Goal: Task Accomplishment & Management: Complete application form

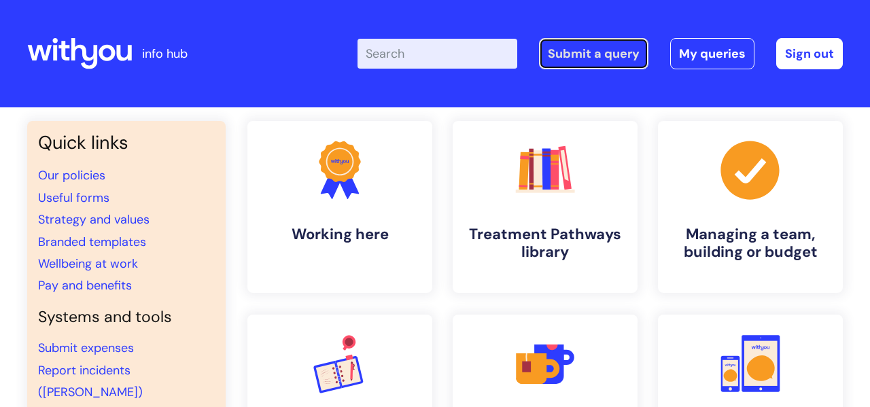
click at [606, 47] on link "Submit a query" at bounding box center [593, 53] width 109 height 31
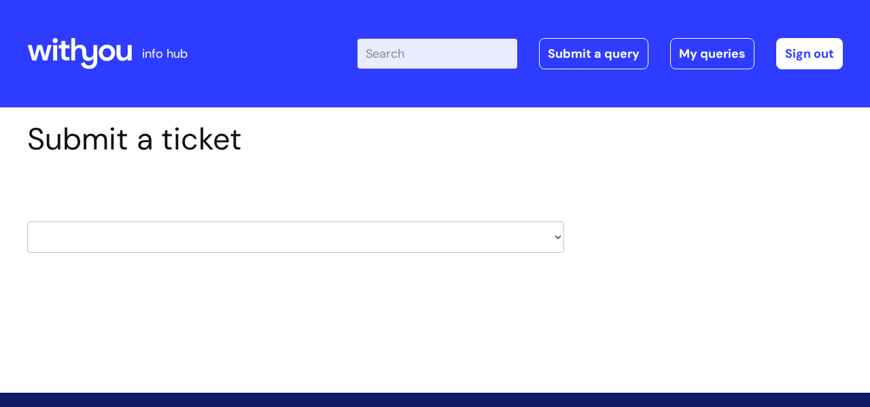
click at [559, 236] on select "HR / People IT and Support Clinical Drug Alerts Finance Accounts Data Support T…" at bounding box center [295, 237] width 537 height 31
select select "it_and_support"
click at [27, 222] on select "HR / People IT and Support Clinical Drug Alerts Finance Accounts Data Support T…" at bounding box center [295, 237] width 537 height 31
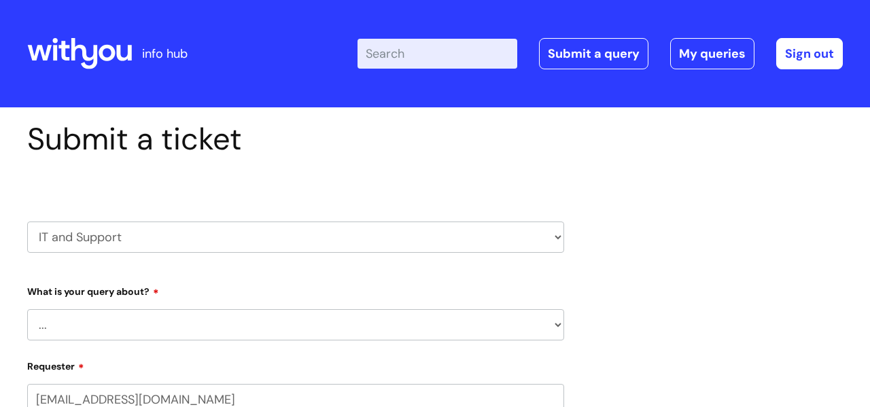
select select "80004157224"
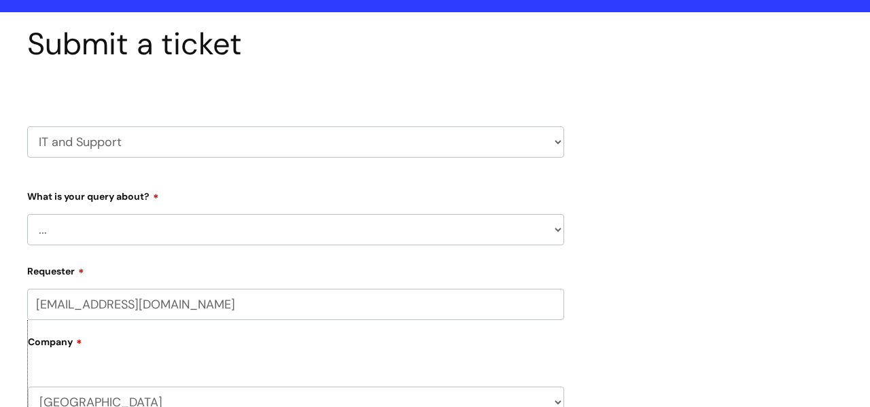
scroll to position [96, 0]
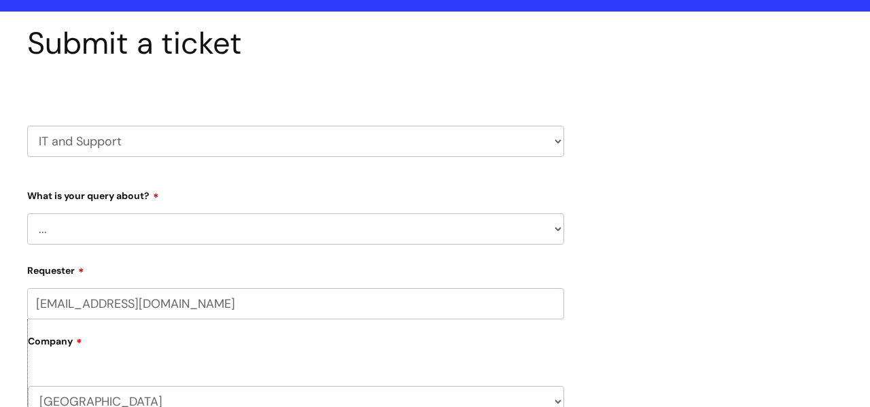
click at [360, 236] on select "... Mobile Phone Reset & MFA Accounts, Starters and Leavers IT Hardware issue I…" at bounding box center [295, 228] width 537 height 31
select select "Accounts, Starters and Leavers"
click at [27, 213] on select "... Mobile Phone Reset & MFA Accounts, Starters and Leavers IT Hardware issue I…" at bounding box center [295, 228] width 537 height 31
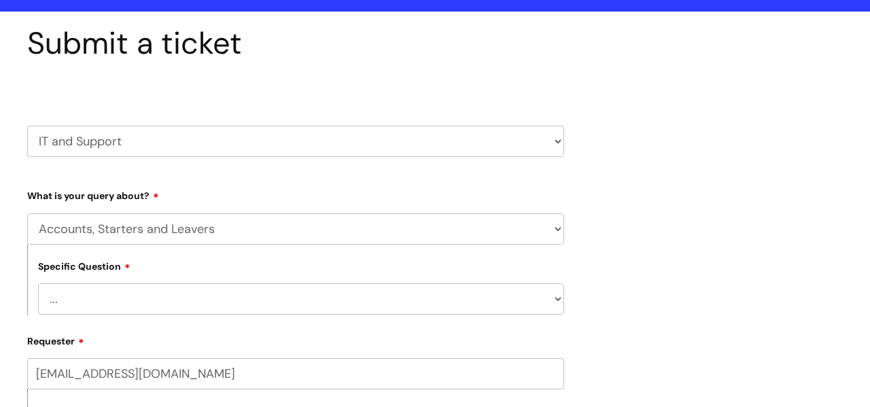
click at [250, 298] on select "... I have a new starter I have a leaver I need to make a change to an account …" at bounding box center [301, 298] width 526 height 31
select select "I have a new starter"
click at [38, 283] on select "... I have a new starter I have a leaver I need to make a change to an account …" at bounding box center [301, 298] width 526 height 31
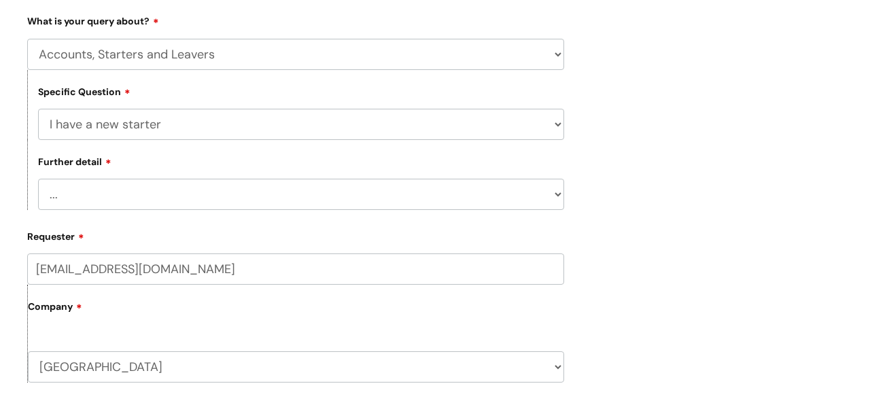
scroll to position [272, 0]
click at [376, 192] on select "... Can I have my new starter’s IT account details I need to amend the name, de…" at bounding box center [301, 192] width 526 height 31
select select "Can I have my new starter’s IT account details"
click at [38, 177] on select "... Can I have my new starter’s IT account details I need to amend the name, de…" at bounding box center [301, 192] width 526 height 31
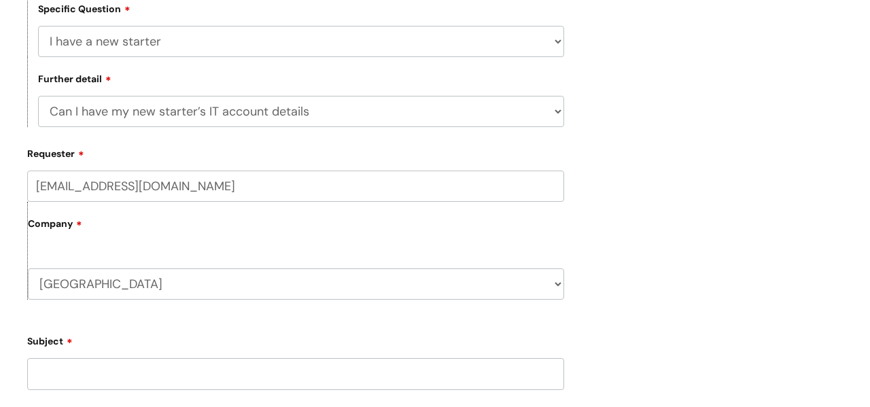
scroll to position [354, 0]
click at [65, 185] on input "emm.chant@wearewithyou.org.uk" at bounding box center [295, 185] width 537 height 31
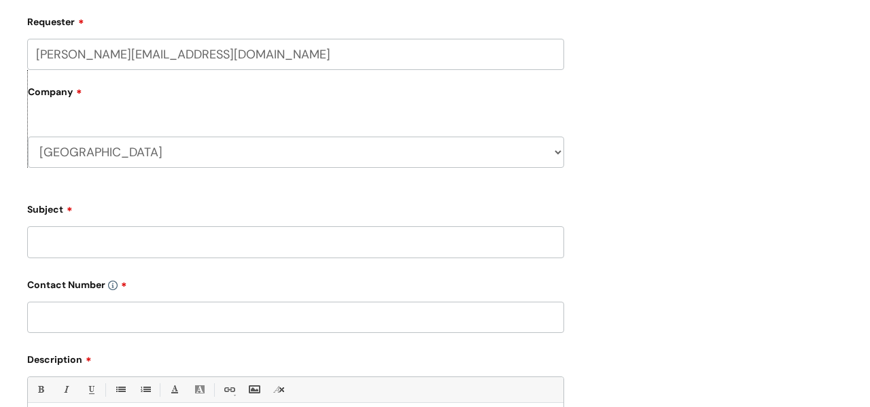
scroll to position [488, 0]
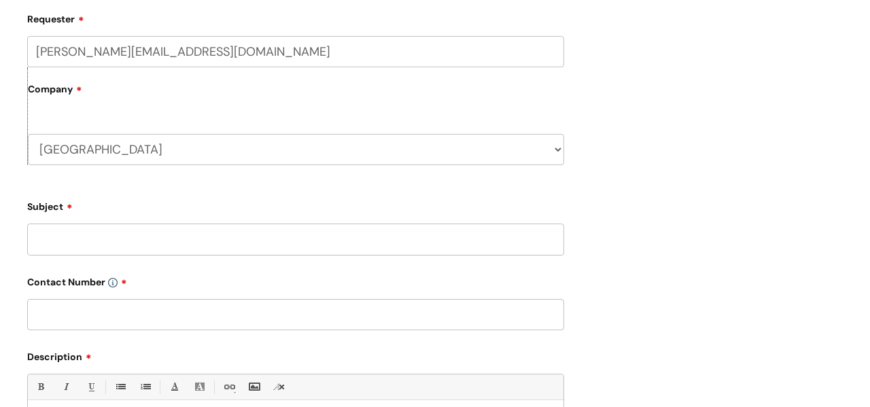
type input "emma.chant@wearewithyou.org.uk"
click at [136, 236] on input "Subject" at bounding box center [295, 239] width 537 height 31
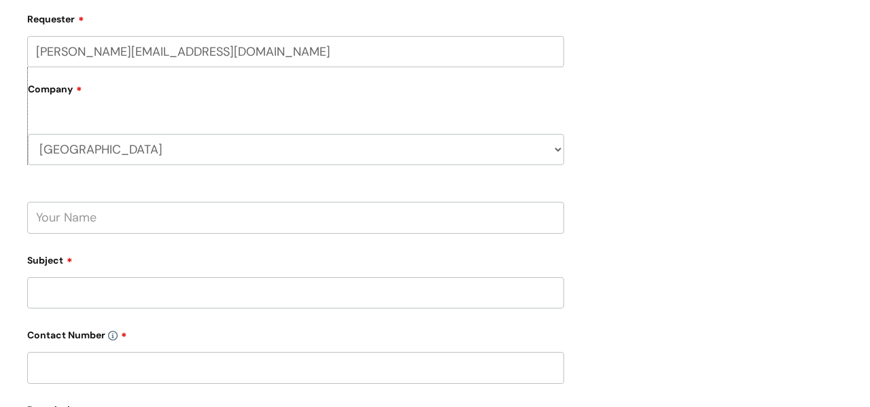
click at [139, 228] on input "text" at bounding box center [295, 217] width 537 height 31
type input "Emma Chant"
click at [105, 298] on input "Subject" at bounding box center [295, 292] width 537 height 31
type input "New starter email account details"
click at [91, 359] on input "text" at bounding box center [295, 367] width 537 height 31
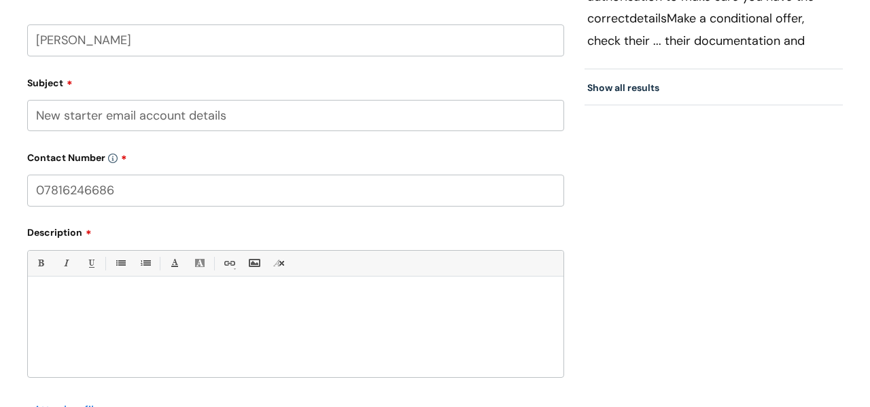
scroll to position [678, 0]
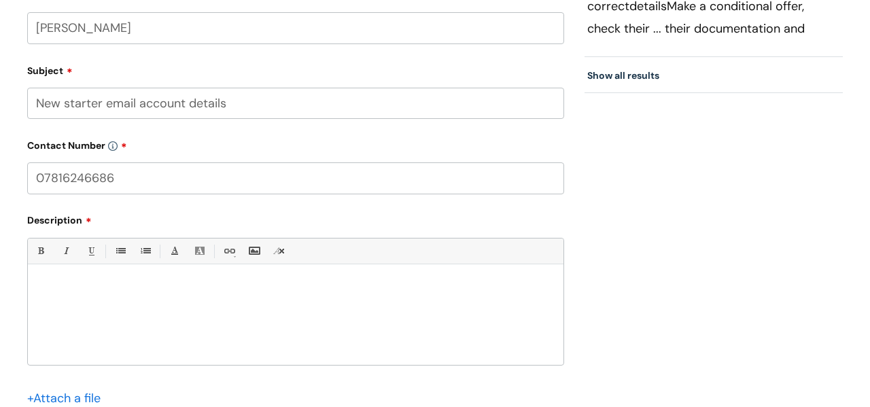
type input "07816246686"
click at [95, 315] on div at bounding box center [296, 318] width 536 height 94
click at [177, 311] on p "I have a new starter. She has recieved her mobile phone but I have not received…" at bounding box center [295, 318] width 515 height 24
click at [186, 328] on div "Hi, I have a new starter. She has received her mobile phone but I have not rece…" at bounding box center [296, 318] width 536 height 94
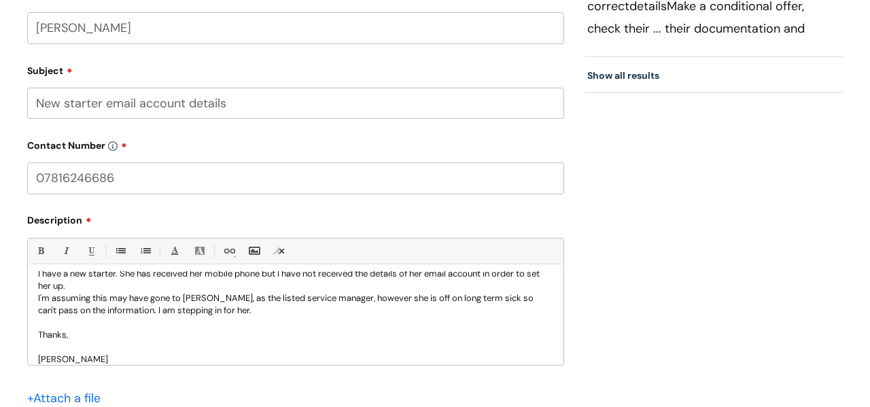
scroll to position [49, 0]
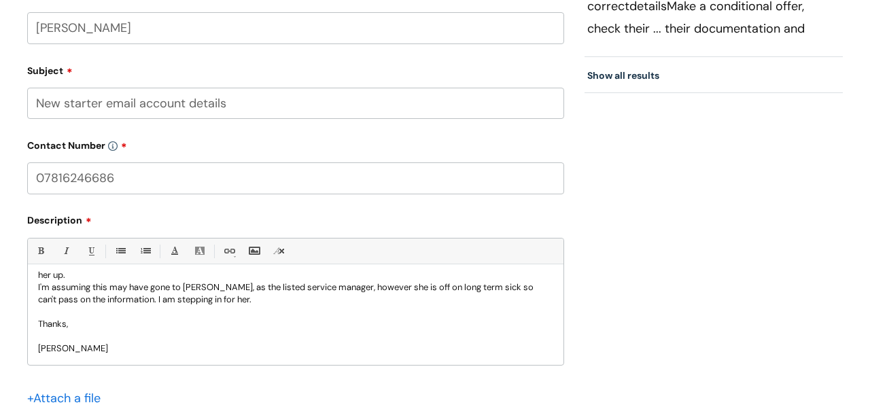
click at [309, 294] on p "I'm assuming this may have gone to Sonya Jones, as the listed service manager, …" at bounding box center [295, 293] width 515 height 24
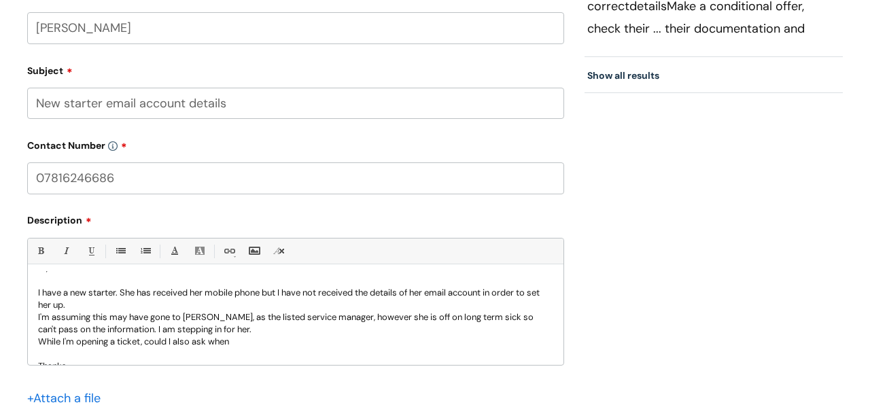
scroll to position [18, 0]
click at [256, 300] on p "I have a new starter. She has received her mobile phone but I have not received…" at bounding box center [295, 300] width 515 height 24
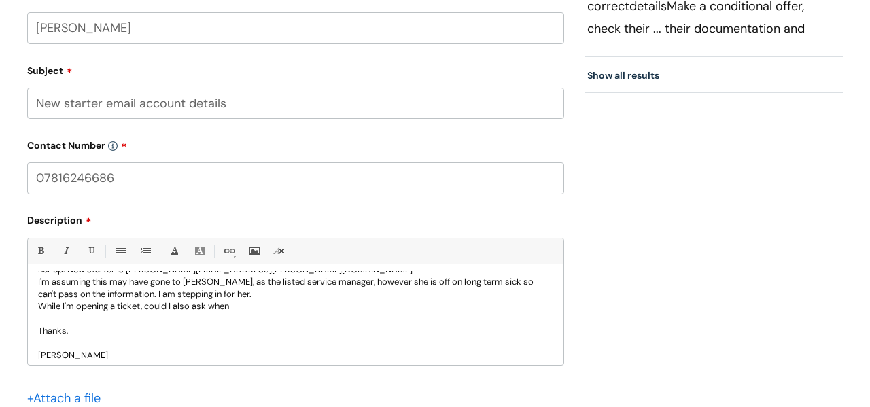
scroll to position [61, 0]
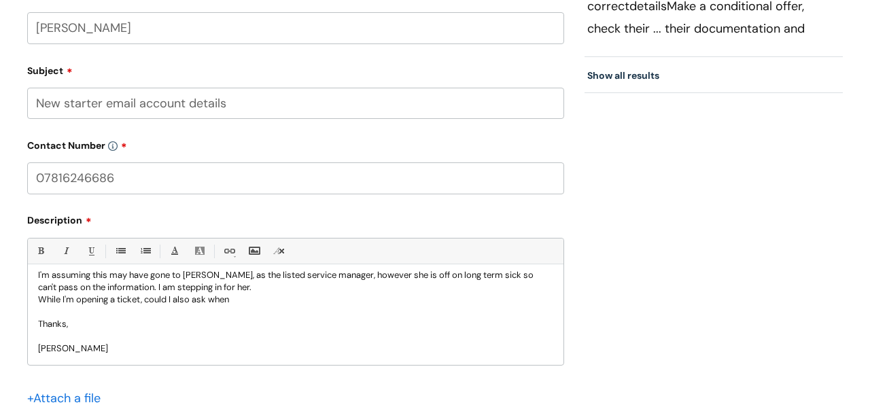
click at [254, 301] on p "While I'm opening a ticket, could I also ask when" at bounding box center [295, 300] width 515 height 12
click at [361, 299] on p "While I'm opening a ticket, could I also ask when my new starter is likely to r…" at bounding box center [295, 300] width 515 height 12
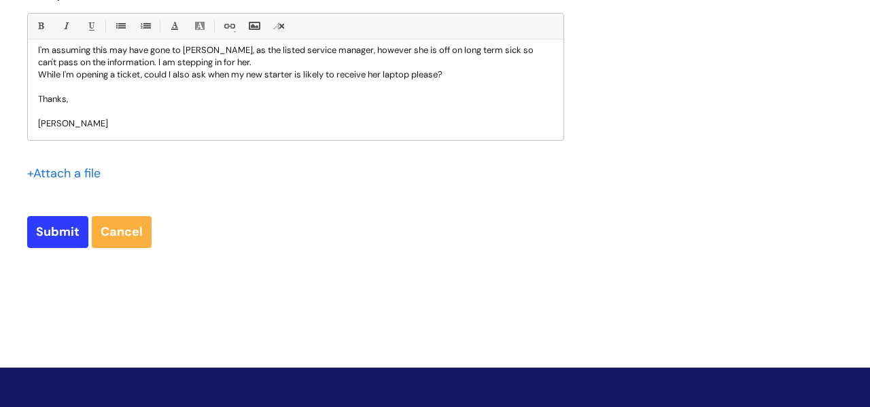
scroll to position [908, 0]
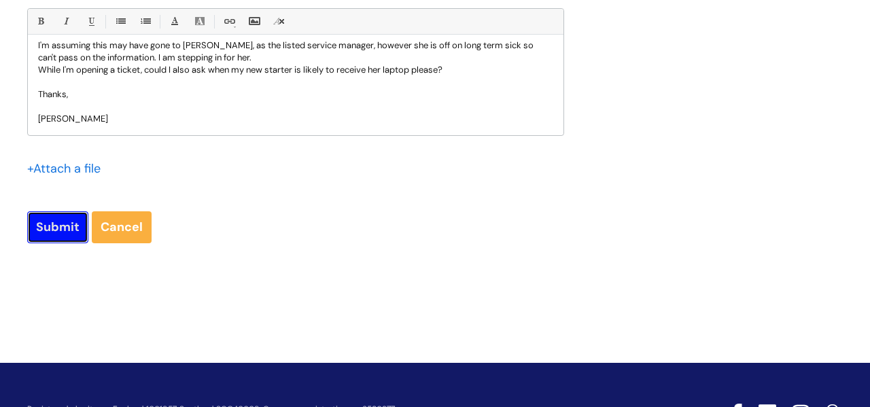
click at [51, 220] on input "Submit" at bounding box center [57, 226] width 61 height 31
type input "Please Wait..."
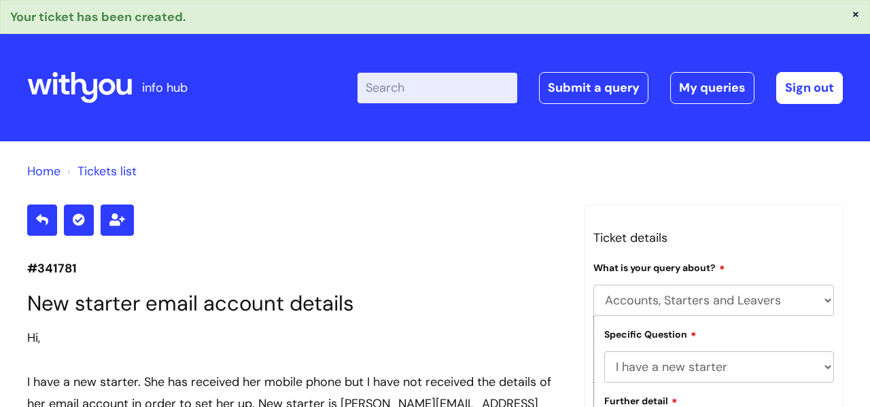
select select "Accounts, Starters and Leavers"
select select "I have a new starter"
select select "Can I have my new starter’s IT account details"
click at [814, 80] on link "Sign out" at bounding box center [809, 87] width 67 height 31
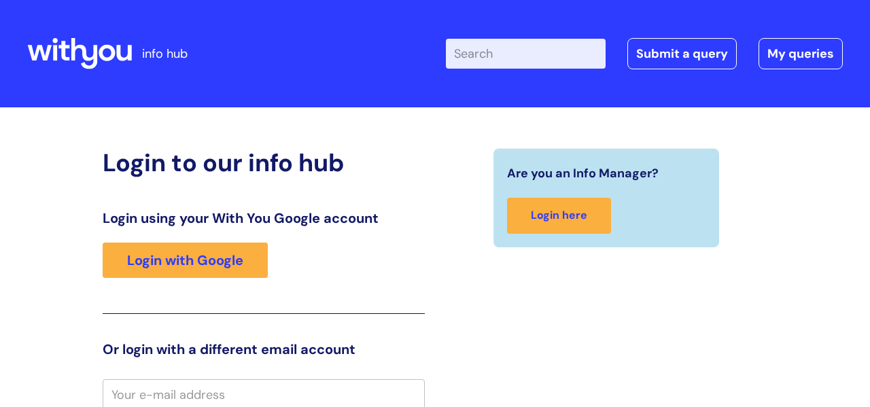
scroll to position [3, 0]
